Goal: Information Seeking & Learning: Learn about a topic

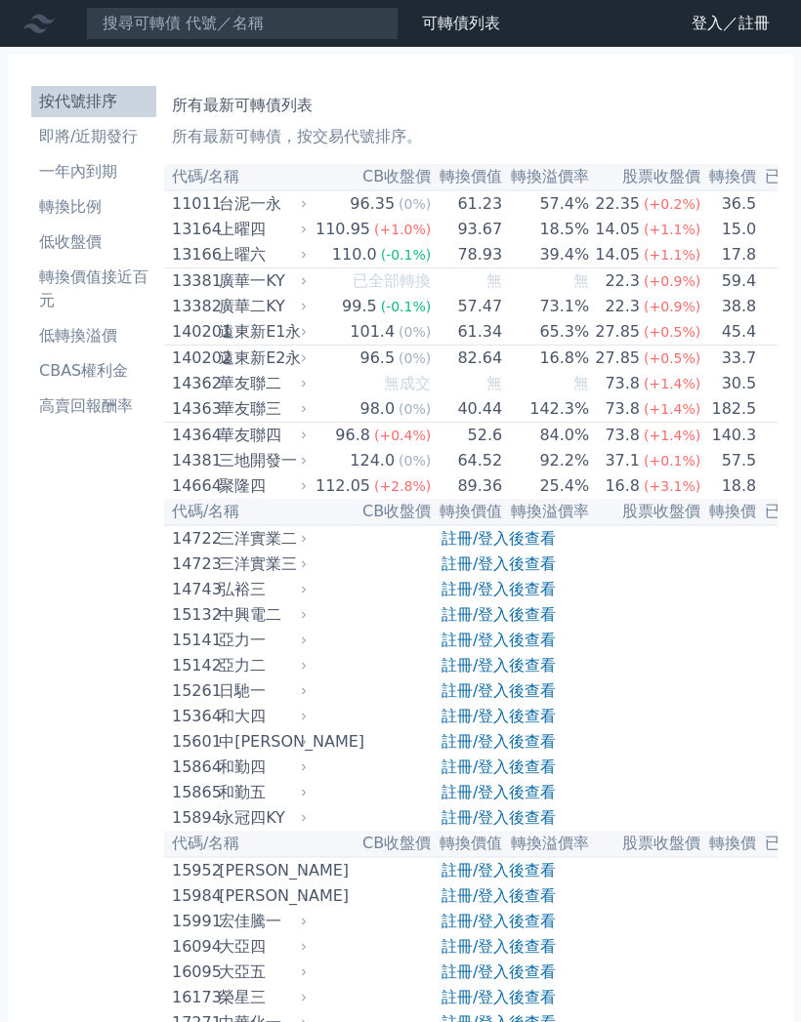
click at [706, 18] on link "登入／註冊" at bounding box center [730, 23] width 109 height 31
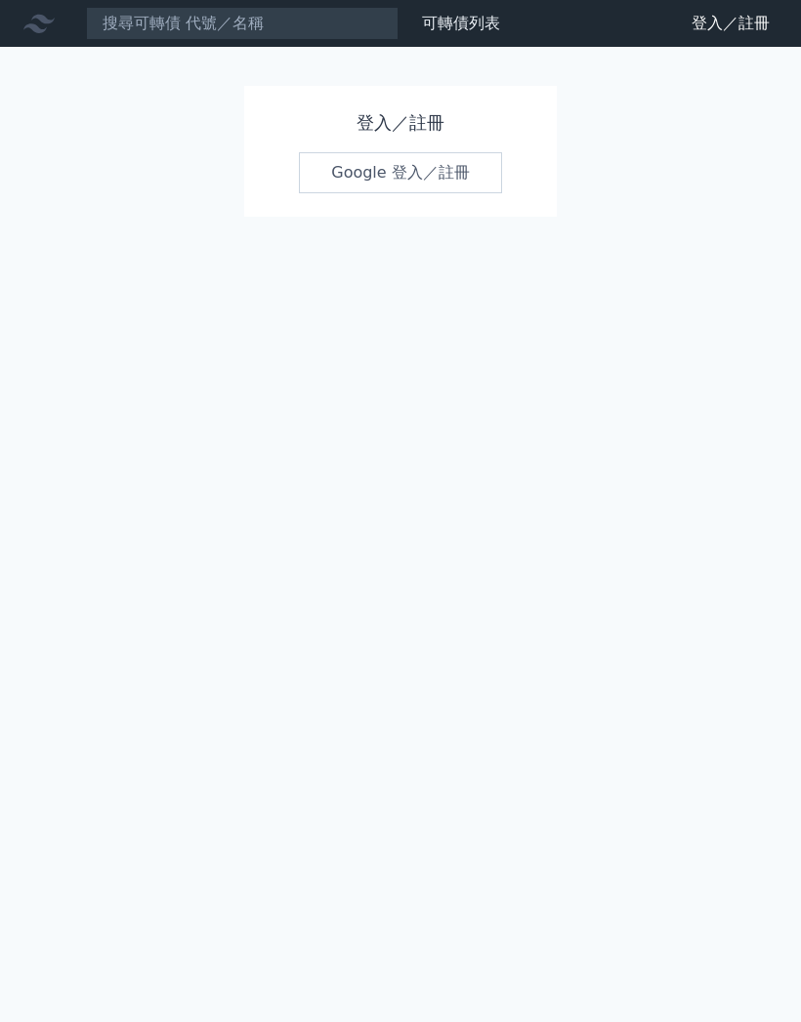
click at [409, 180] on link "Google 登入／註冊" at bounding box center [400, 172] width 203 height 41
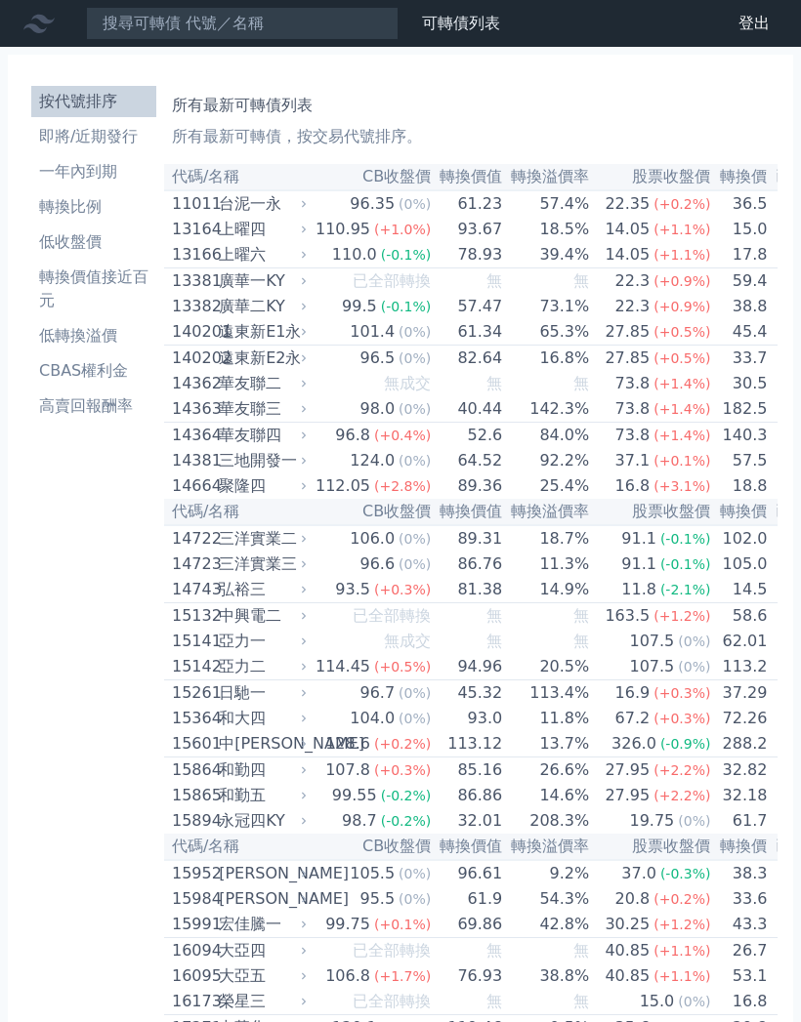
click at [73, 145] on li "即將/近期發行" at bounding box center [93, 136] width 125 height 23
click at [77, 128] on li "即將/近期發行" at bounding box center [93, 136] width 125 height 23
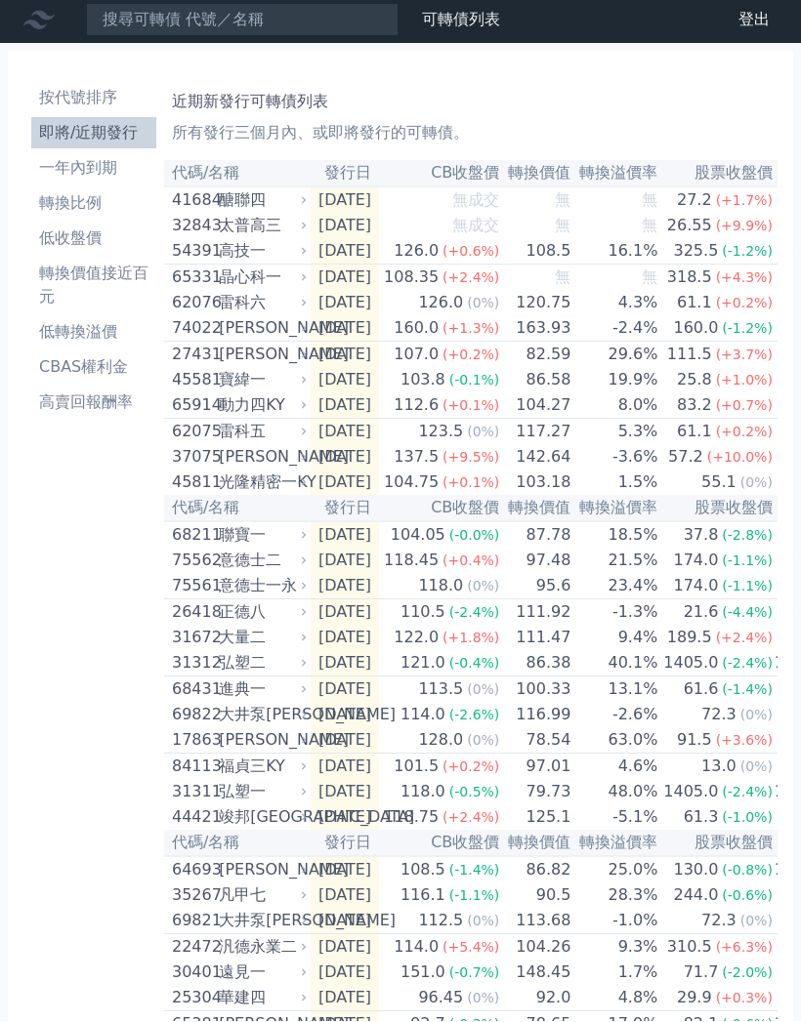
scroll to position [4, 0]
click at [84, 375] on li "CBAS權利金" at bounding box center [93, 366] width 125 height 23
click at [68, 366] on li "CBAS權利金" at bounding box center [93, 366] width 125 height 23
click at [73, 370] on li "CBAS權利金" at bounding box center [93, 366] width 125 height 23
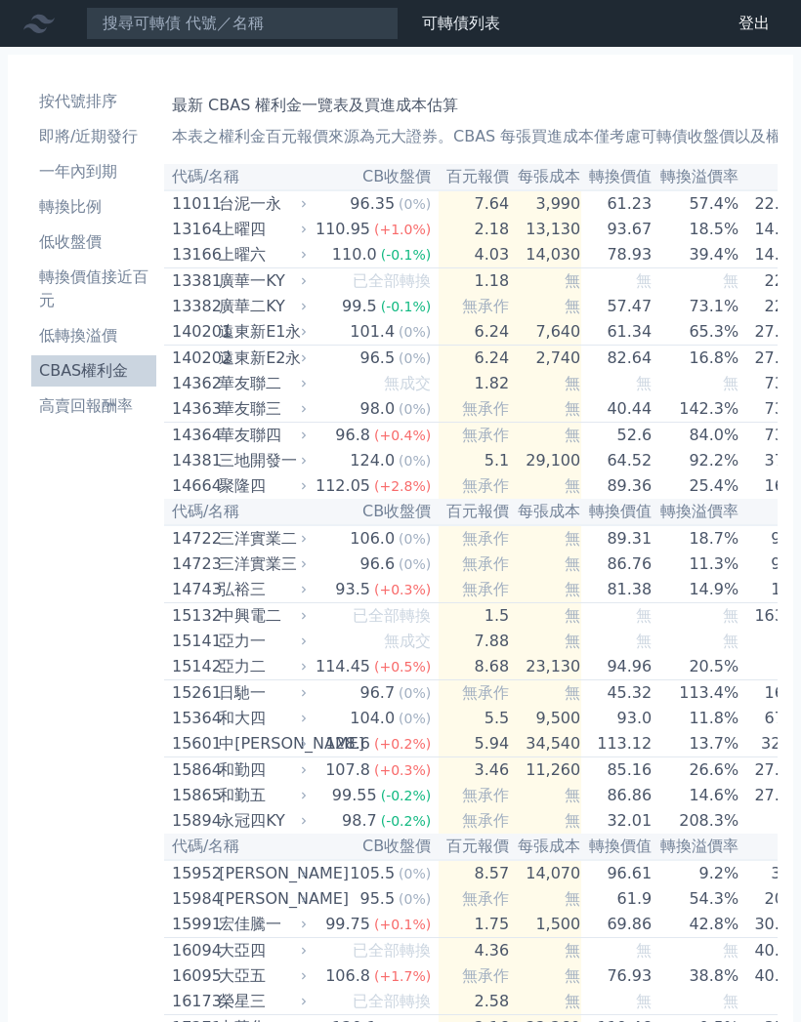
click at [63, 377] on li "CBAS權利金" at bounding box center [93, 370] width 125 height 23
